Goal: Check status: Check status

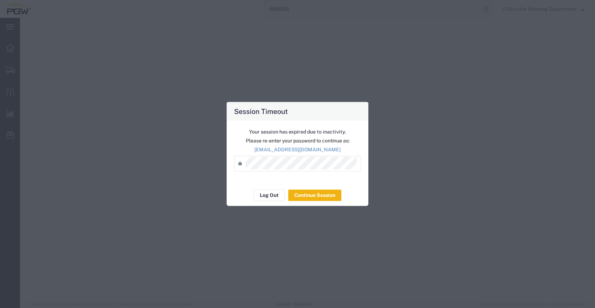
click at [306, 187] on div "Log Out Continue Session" at bounding box center [298, 195] width 142 height 22
click at [309, 198] on button "Continue Session" at bounding box center [314, 195] width 53 height 11
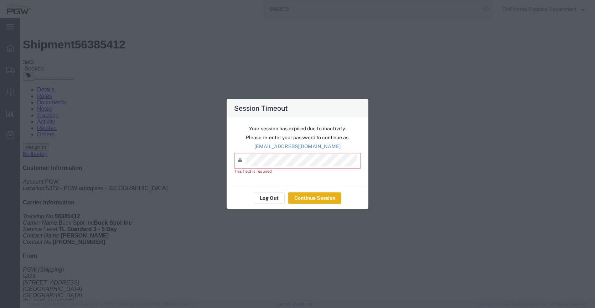
click at [309, 198] on button "Continue Session" at bounding box center [314, 197] width 53 height 11
click at [291, 149] on p "[EMAIL_ADDRESS][DOMAIN_NAME]" at bounding box center [297, 146] width 127 height 7
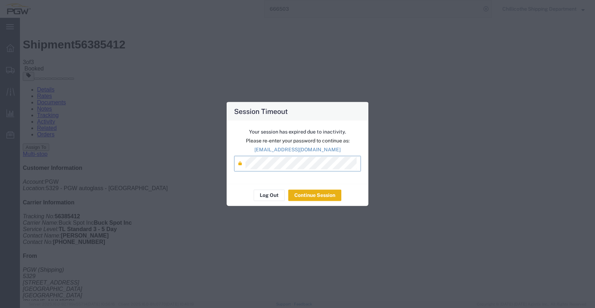
click at [309, 192] on button "Continue Session" at bounding box center [314, 195] width 53 height 11
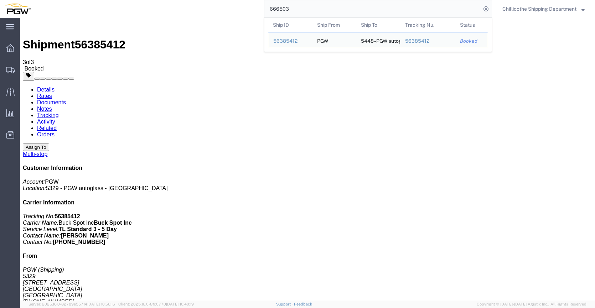
click at [317, 4] on input "666503" at bounding box center [372, 8] width 217 height 17
paste input "719"
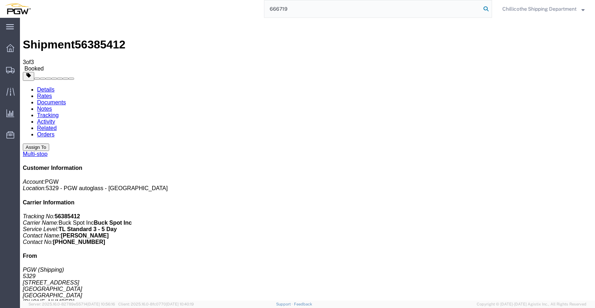
type input "666719"
click at [484, 7] on icon at bounding box center [486, 9] width 10 height 10
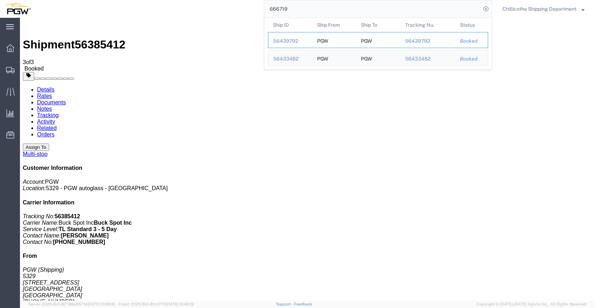
click at [285, 37] on div "56439792" at bounding box center [290, 40] width 34 height 7
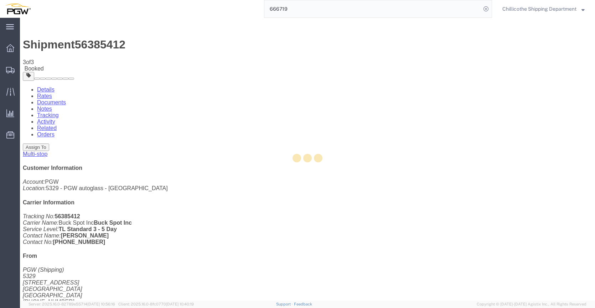
click at [285, 37] on div at bounding box center [307, 159] width 575 height 283
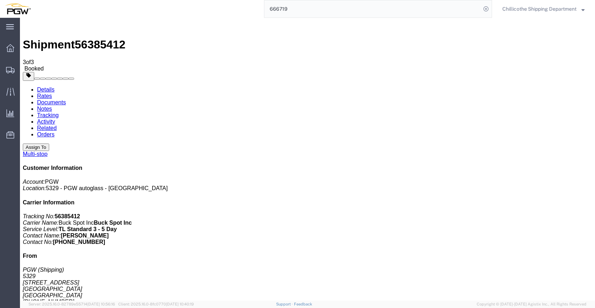
click at [316, 12] on input "666719" at bounding box center [372, 8] width 217 height 17
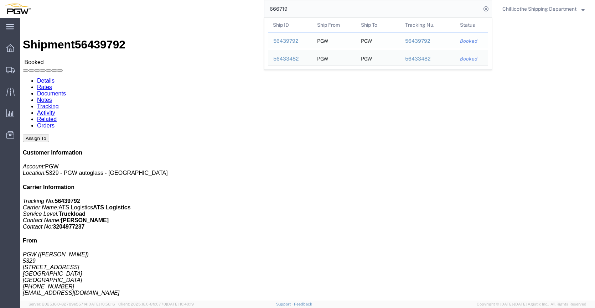
click at [280, 44] on div "56439792" at bounding box center [290, 40] width 34 height 7
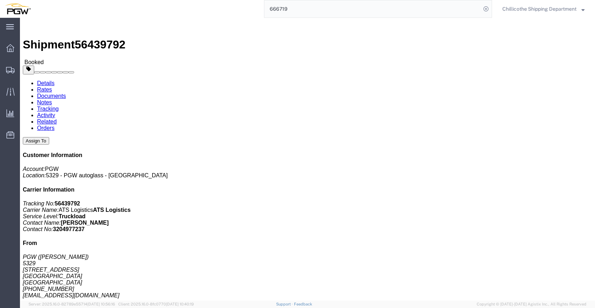
click link "Documents"
